Goal: Check status: Check status

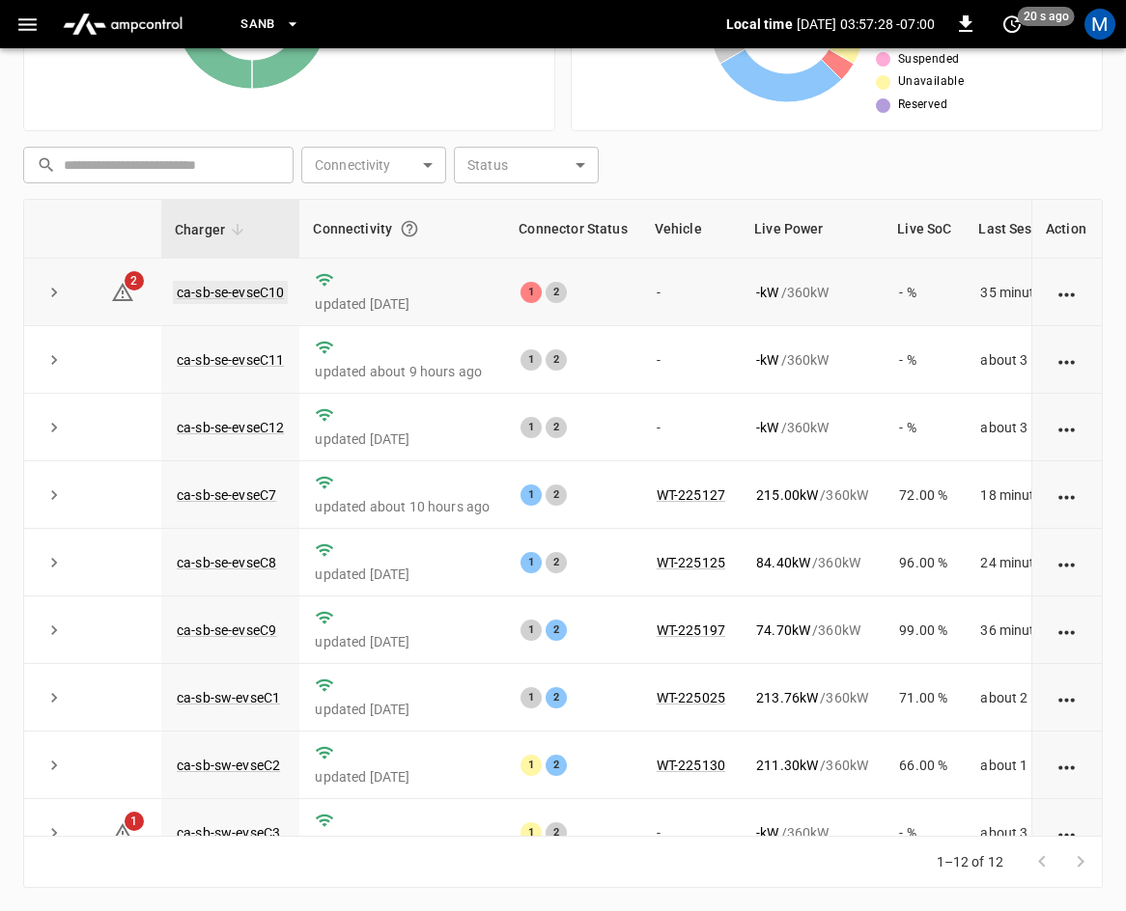
click at [248, 293] on link "ca-sb-se-evseC10" at bounding box center [230, 292] width 115 height 23
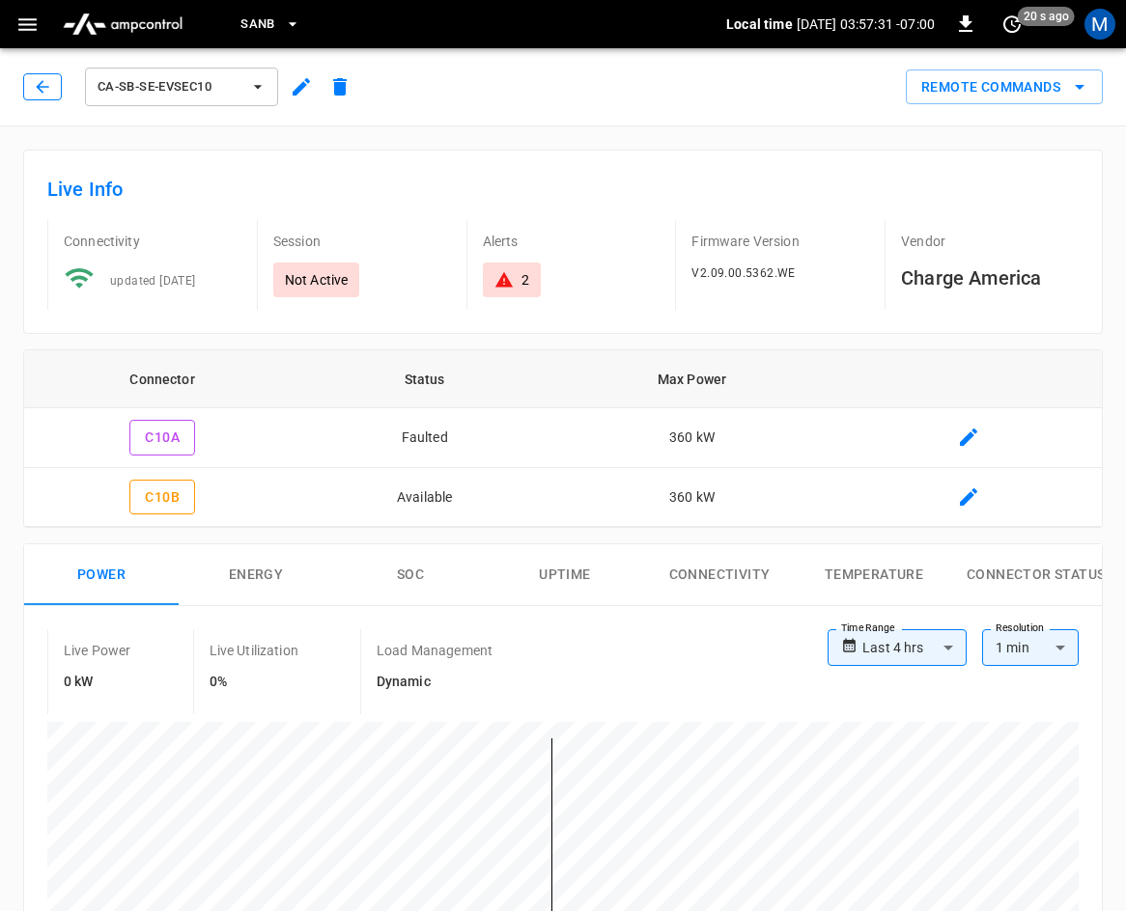
click at [48, 86] on icon "button" at bounding box center [42, 86] width 19 height 19
